Goal: Information Seeking & Learning: Learn about a topic

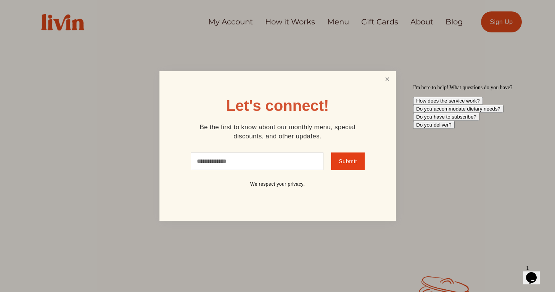
click at [385, 80] on link "Close" at bounding box center [387, 79] width 14 height 14
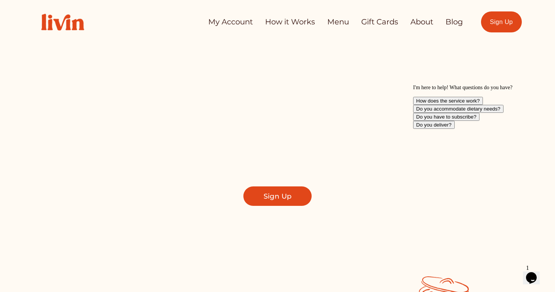
click at [289, 53] on div "Take Back Your Evenings Find a local chef who prepares customized, healthy meal…" at bounding box center [277, 143] width 488 height 199
click at [292, 18] on link "How it Works" at bounding box center [290, 21] width 50 height 15
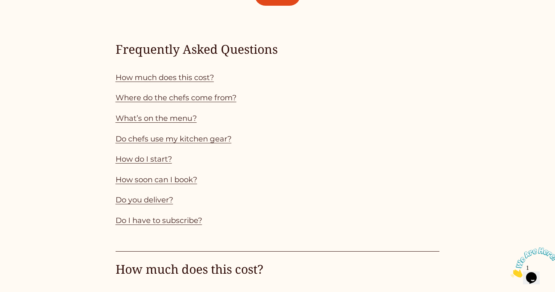
scroll to position [671, 0]
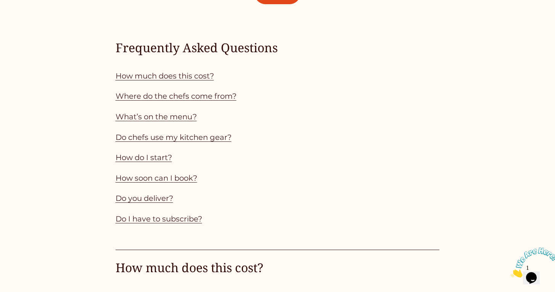
click at [181, 77] on link "How much does this cost?" at bounding box center [165, 75] width 98 height 9
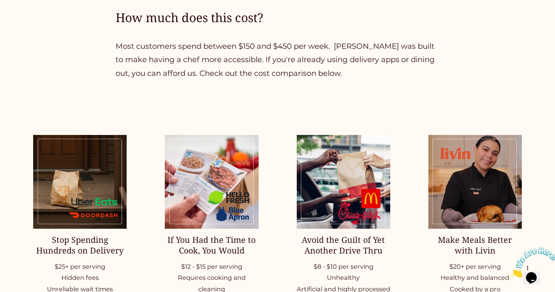
scroll to position [931, 0]
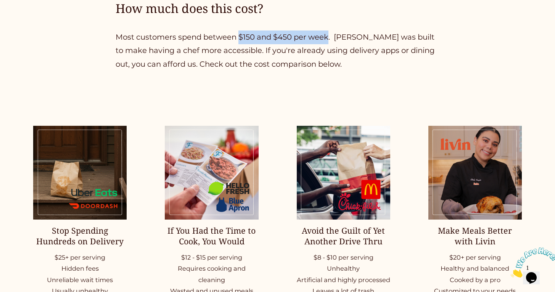
drag, startPoint x: 238, startPoint y: 37, endPoint x: 326, endPoint y: 41, distance: 87.8
click at [328, 39] on p "Most customers spend between $150 and $450 per week. Livin was built to make ha…" at bounding box center [278, 51] width 324 height 41
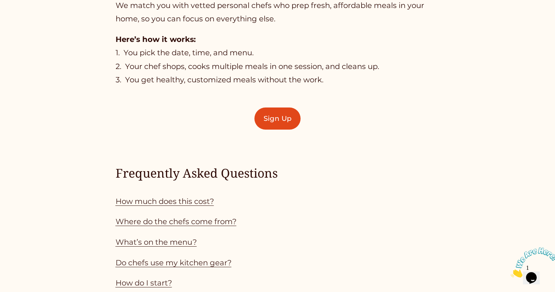
scroll to position [501, 0]
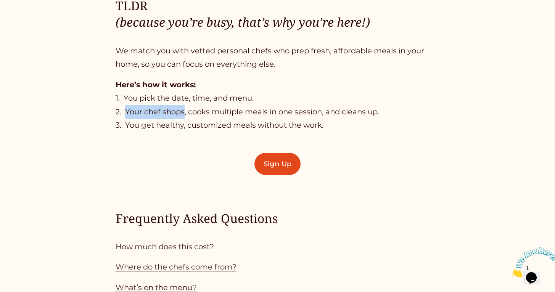
drag, startPoint x: 125, startPoint y: 111, endPoint x: 185, endPoint y: 110, distance: 59.9
click at [185, 110] on p "Here’s how it works: 1. You pick the date, time, and menu. 2. Your chef shops, …" at bounding box center [278, 105] width 324 height 54
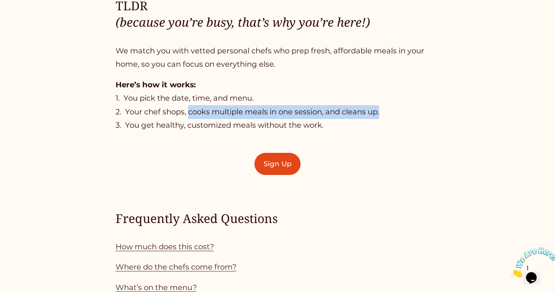
drag, startPoint x: 188, startPoint y: 111, endPoint x: 384, endPoint y: 110, distance: 196.0
click at [384, 110] on p "Here’s how it works: 1. You pick the date, time, and menu. 2. Your chef shops, …" at bounding box center [278, 105] width 324 height 54
click at [360, 117] on p "Here’s how it works: 1. You pick the date, time, and menu. 2. Your chef shops, …" at bounding box center [278, 105] width 324 height 54
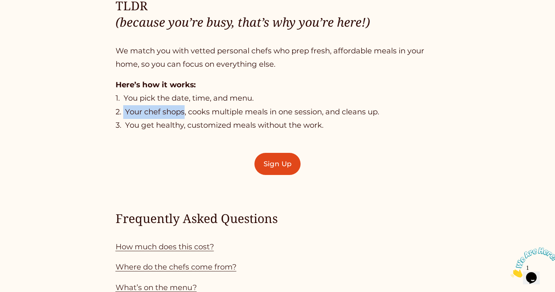
drag, startPoint x: 124, startPoint y: 111, endPoint x: 184, endPoint y: 111, distance: 59.9
click at [184, 111] on p "Here’s how it works: 1. You pick the date, time, and menu. 2. Your chef shops, …" at bounding box center [278, 105] width 324 height 54
click at [173, 150] on div "TLDR (because you’re busy, that’s why you’re here!) We match you with vetted pe…" at bounding box center [277, 161] width 555 height 680
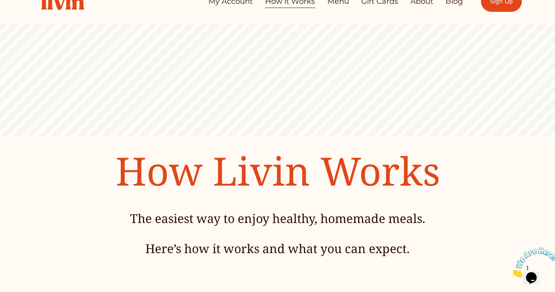
scroll to position [0, 0]
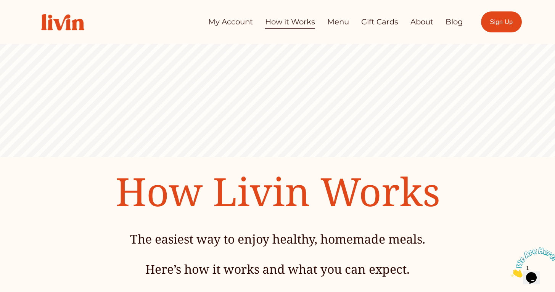
click at [340, 18] on link "Menu" at bounding box center [338, 21] width 22 height 15
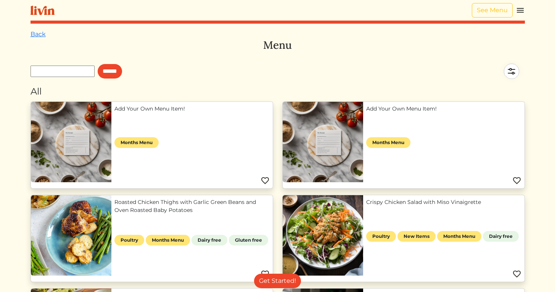
scroll to position [1, 0]
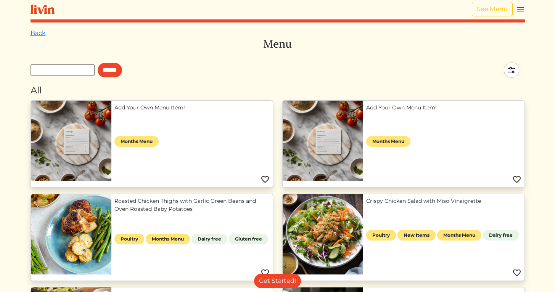
click at [509, 70] on img at bounding box center [511, 70] width 27 height 27
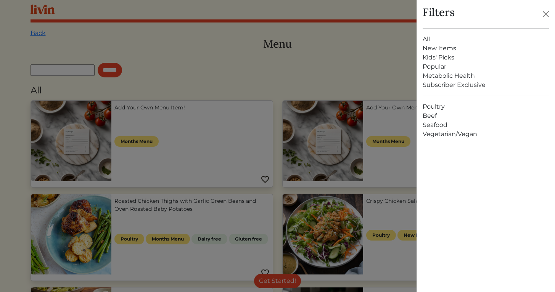
click at [440, 133] on link "Vegetarian/Vegan" at bounding box center [485, 134] width 126 height 9
